Goal: Navigation & Orientation: Find specific page/section

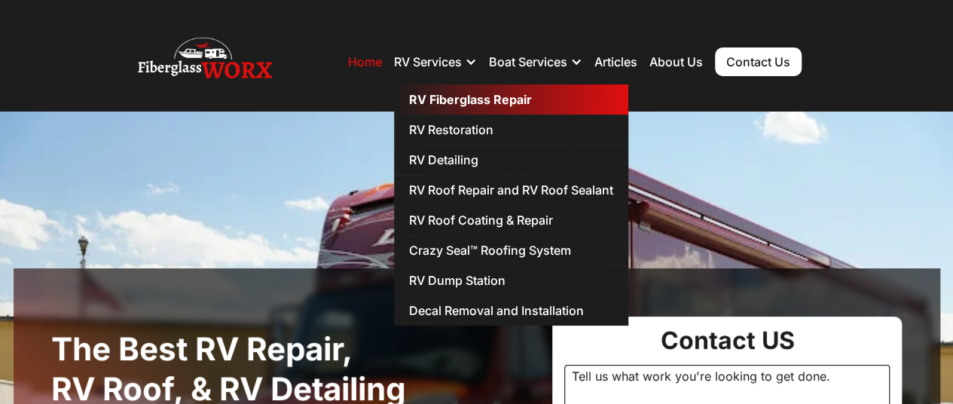
click at [439, 96] on link "RV Fiberglass Repair" at bounding box center [511, 99] width 234 height 30
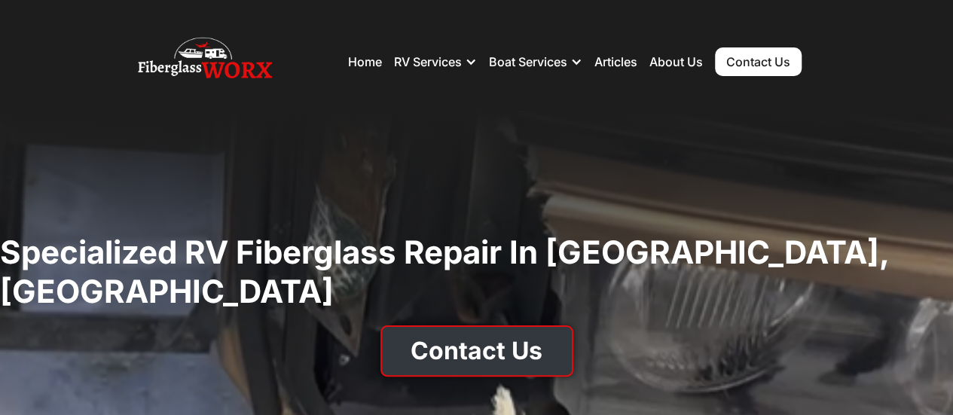
click at [467, 330] on link "Contact Us" at bounding box center [477, 351] width 193 height 51
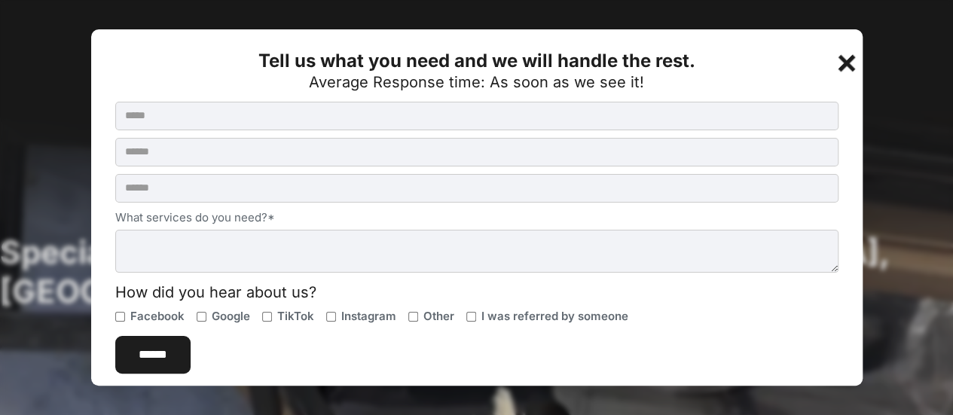
click at [834, 60] on div "+" at bounding box center [849, 60] width 30 height 30
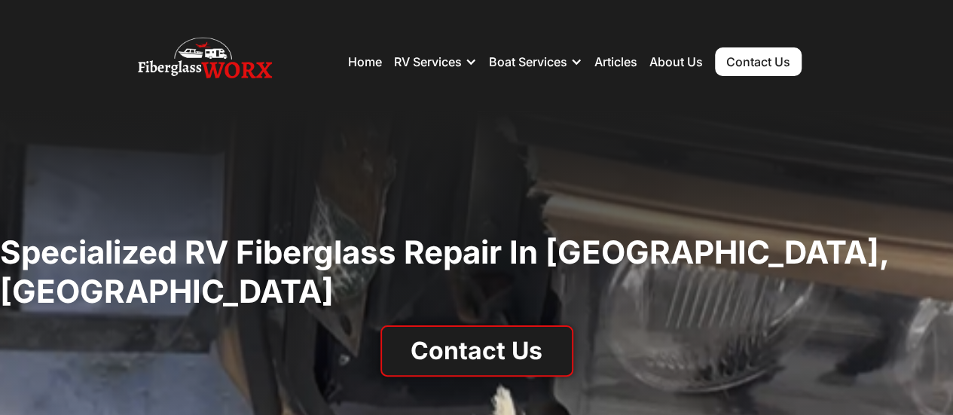
click at [779, 59] on link "Contact Us" at bounding box center [758, 61] width 87 height 29
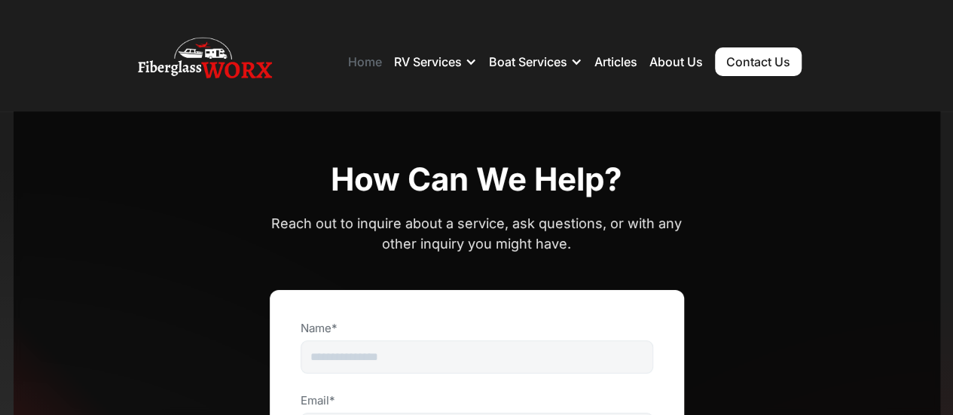
click at [363, 54] on link "Home" at bounding box center [365, 61] width 34 height 15
